Goal: Information Seeking & Learning: Understand process/instructions

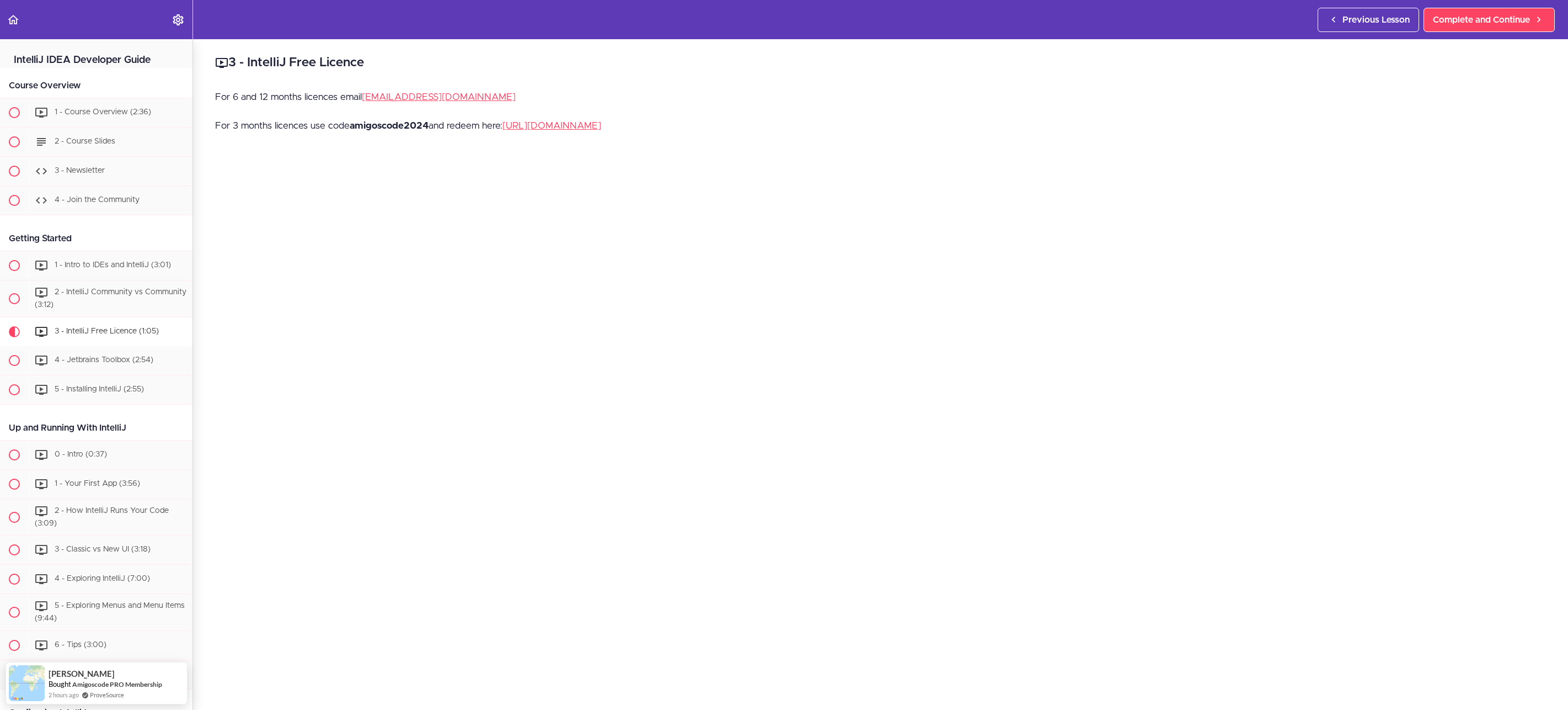
click at [364, 125] on strong "amigoscode2024" at bounding box center [389, 125] width 79 height 9
copy strong "amigoscode2024"
click at [601, 124] on link "[URL][DOMAIN_NAME]" at bounding box center [552, 125] width 99 height 9
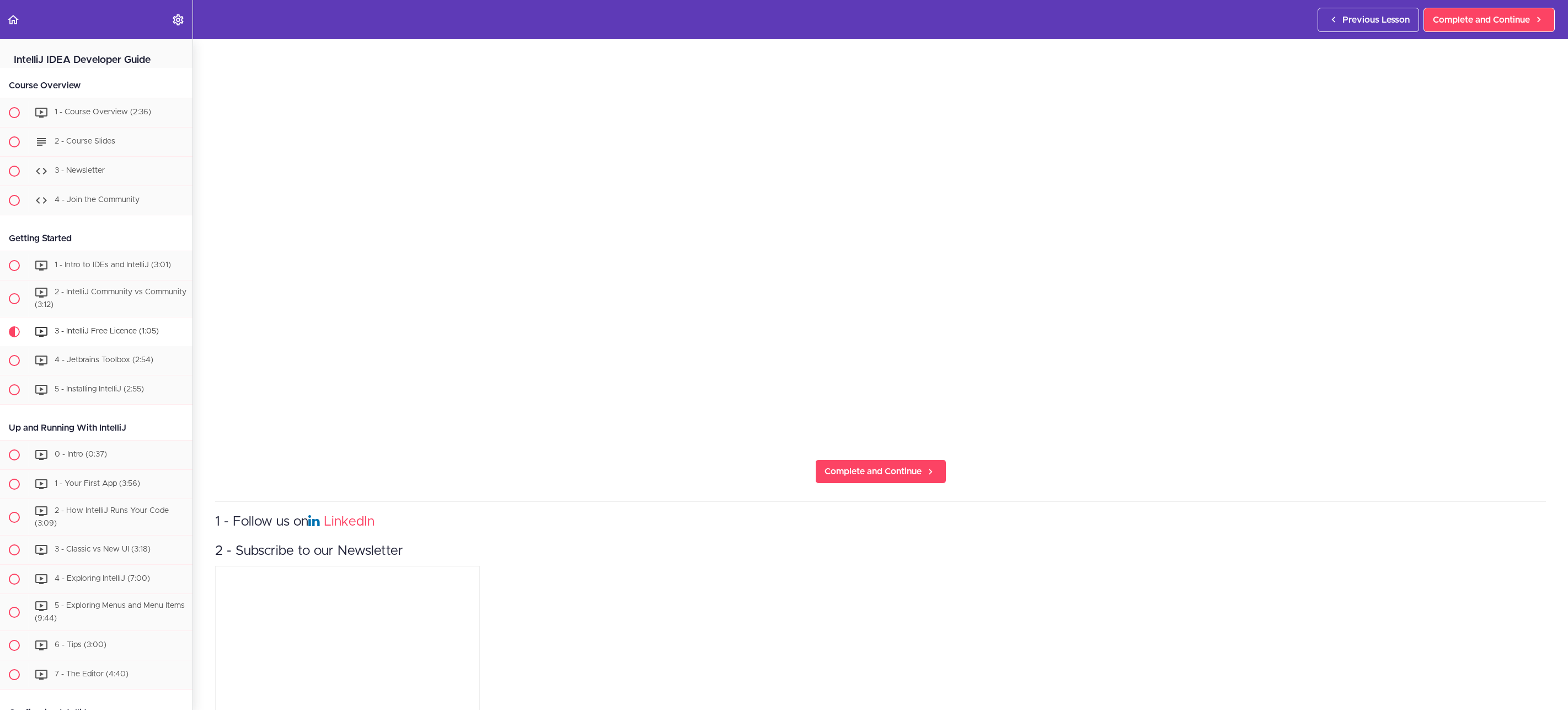
scroll to position [521, 0]
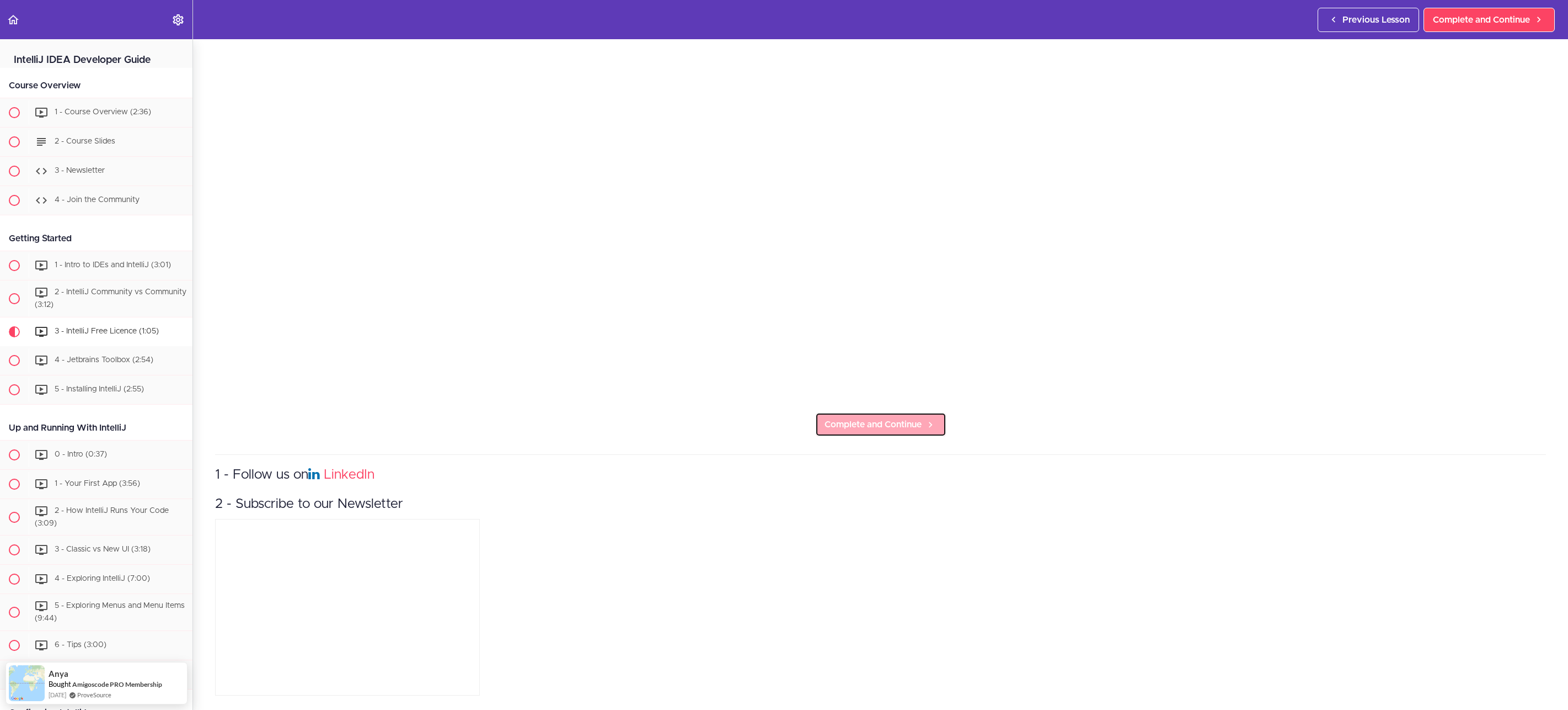
click at [842, 418] on span "Complete and Continue" at bounding box center [873, 424] width 97 height 13
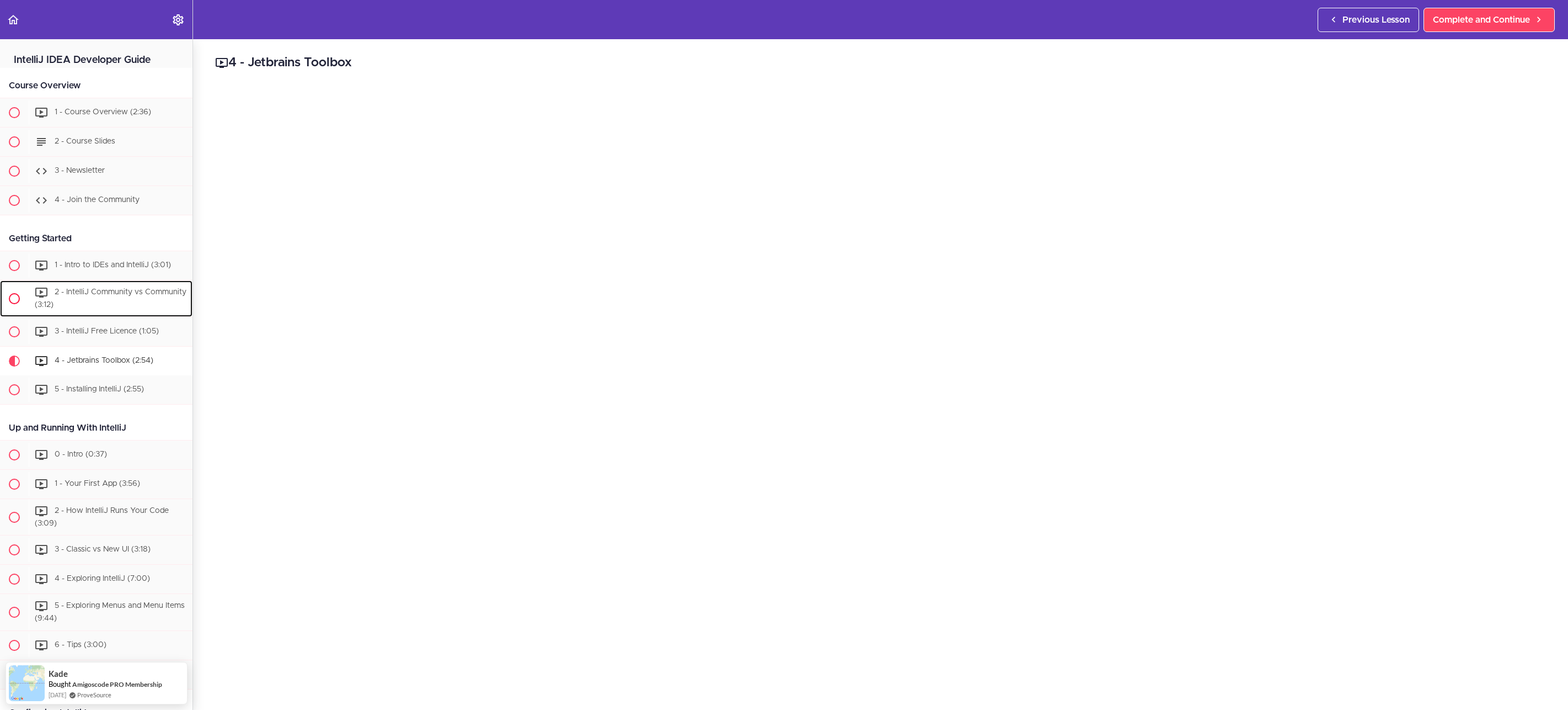
click at [109, 307] on div "2 - IntelliJ Community vs Community (3:12)" at bounding box center [111, 299] width 164 height 37
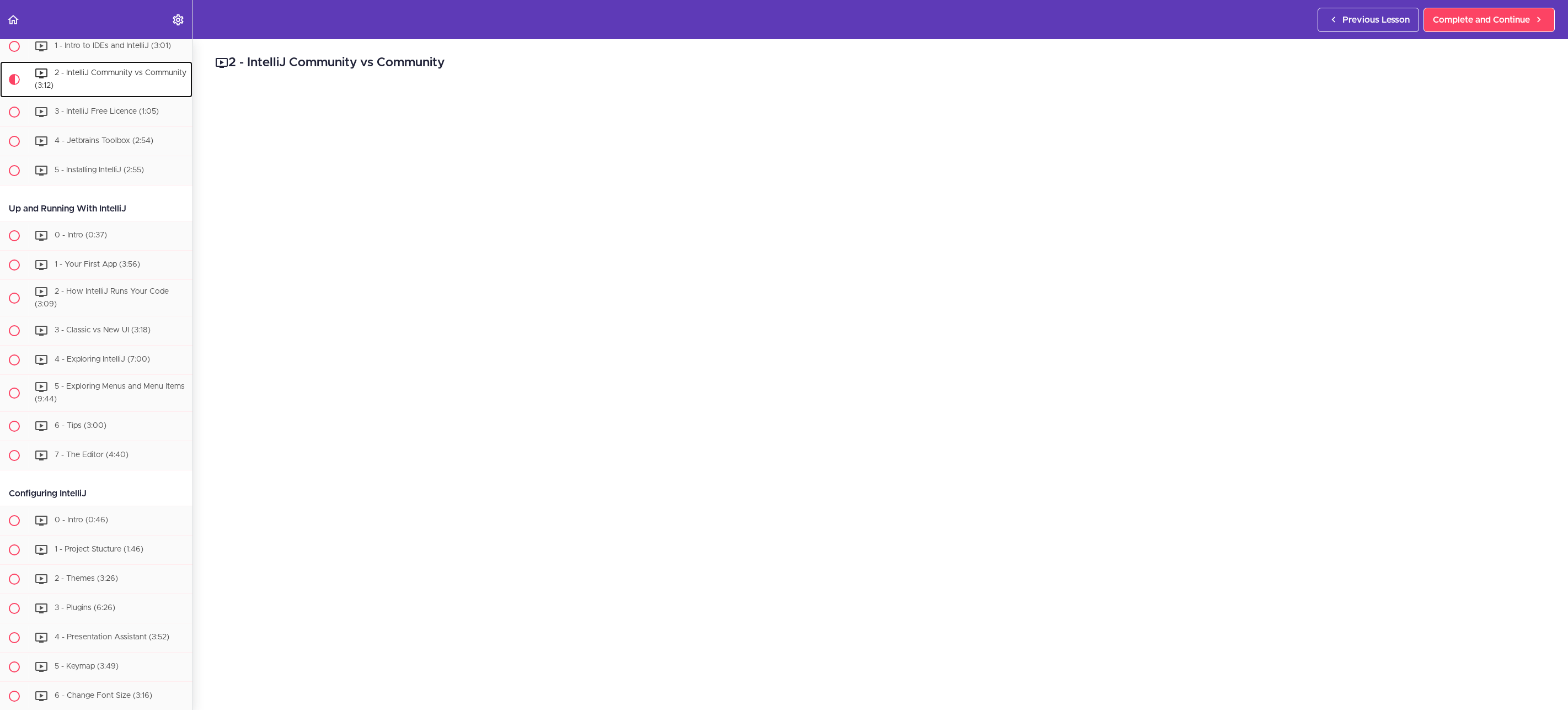
scroll to position [239, 0]
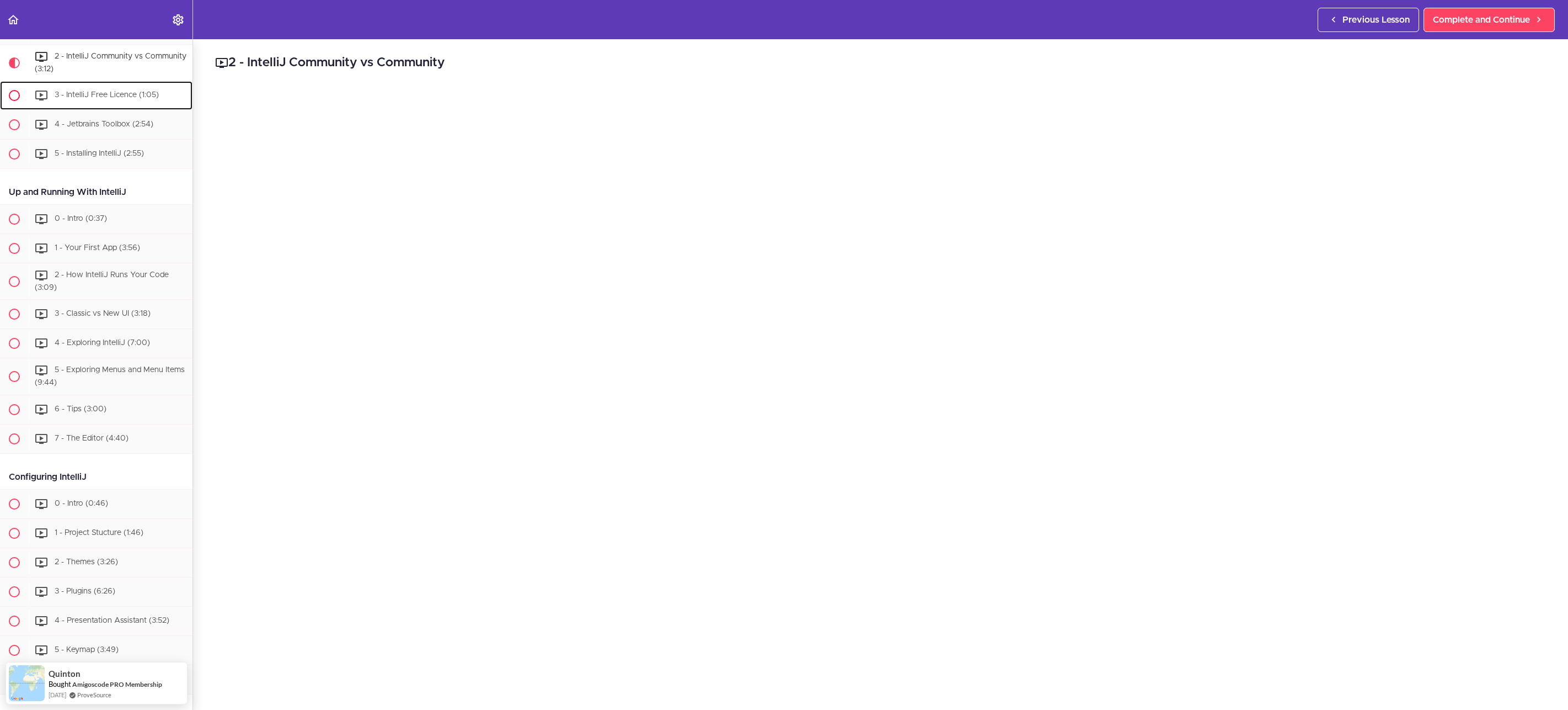
click at [98, 101] on div "3 - IntelliJ Free Licence (1:05)" at bounding box center [111, 95] width 164 height 24
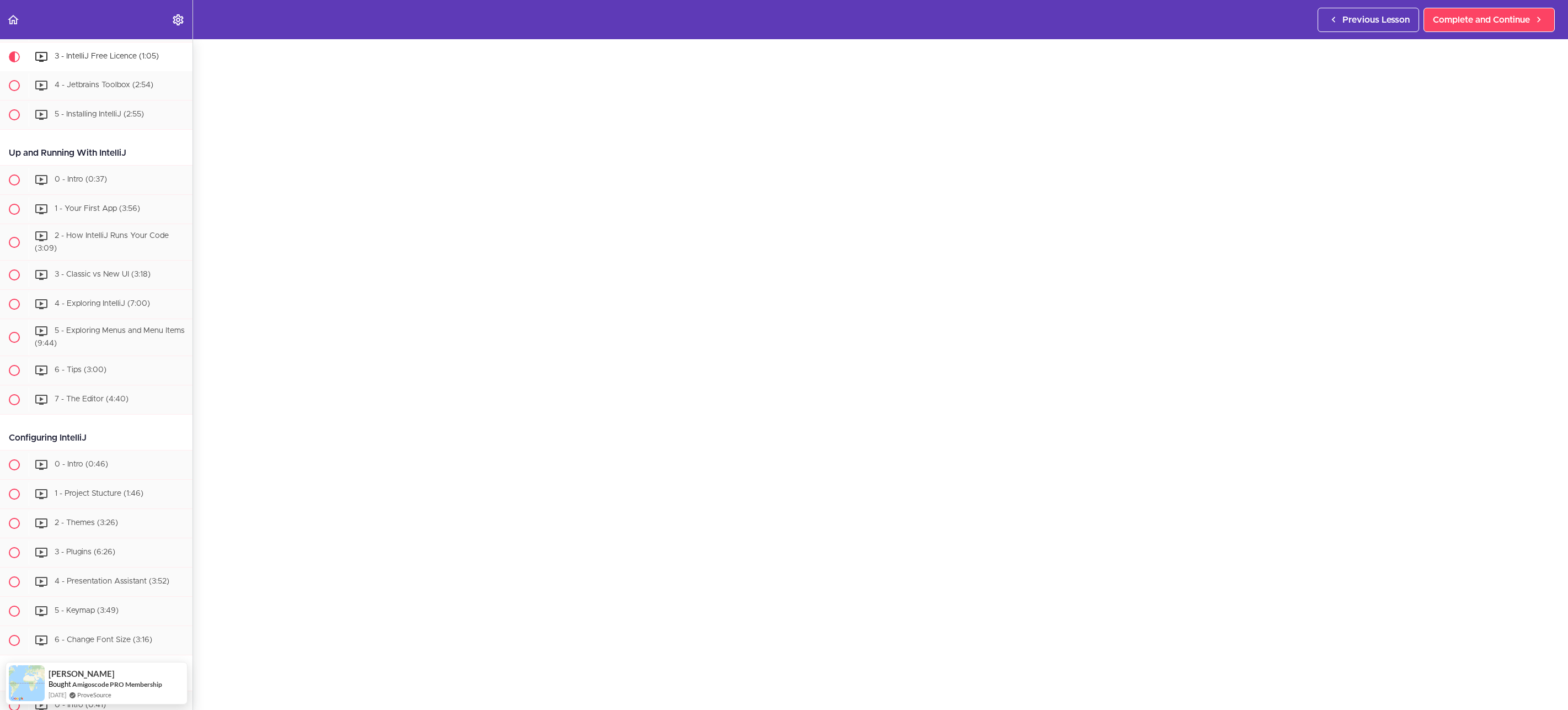
scroll to position [114, 0]
